Goal: Ask a question

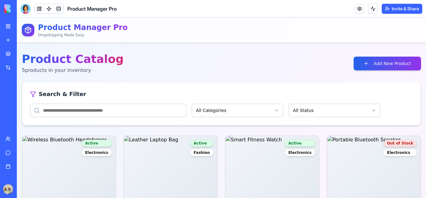
click at [23, 25] on div "My Workspace" at bounding box center [19, 26] width 8 height 6
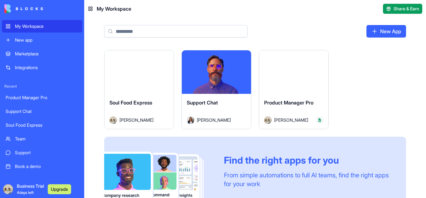
click at [141, 69] on button "Launch" at bounding box center [139, 72] width 47 height 12
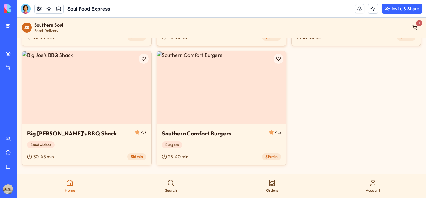
scroll to position [342, 0]
click at [127, 83] on img at bounding box center [86, 87] width 129 height 73
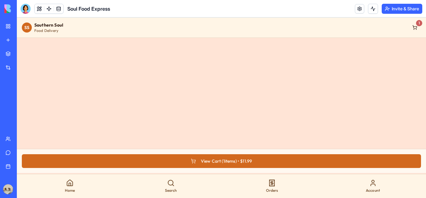
scroll to position [40, 0]
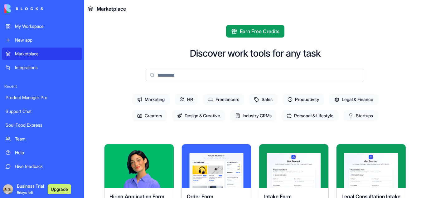
click at [32, 24] on div "My Workspace" at bounding box center [47, 26] width 64 height 6
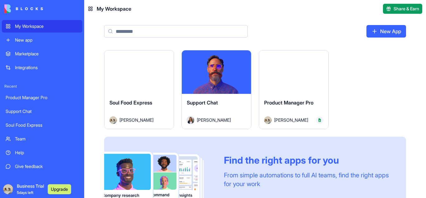
click at [163, 83] on div "Launch" at bounding box center [139, 71] width 69 height 43
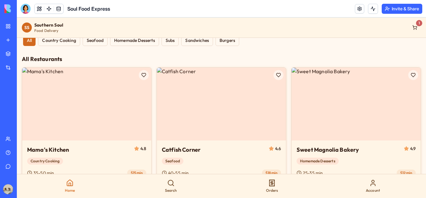
scroll to position [152, 0]
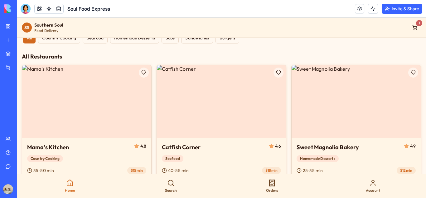
click at [216, 11] on button "Need Something Else? We'll Get It For You!" at bounding box center [222, 4] width 400 height 14
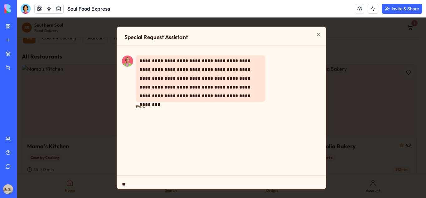
type textarea "***"
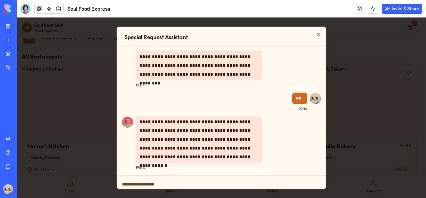
scroll to position [22, 0]
click at [318, 33] on icon "button" at bounding box center [318, 34] width 5 height 5
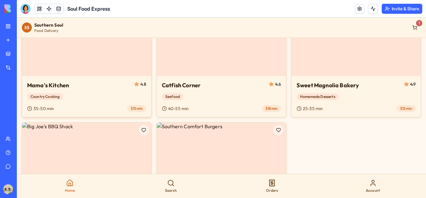
scroll to position [215, 0]
click at [214, 75] on img at bounding box center [221, 38] width 129 height 73
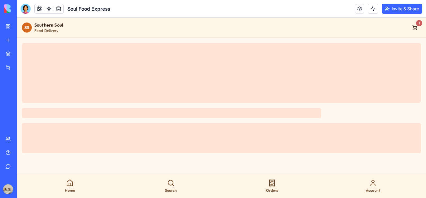
scroll to position [0, 0]
